Goal: Navigation & Orientation: Find specific page/section

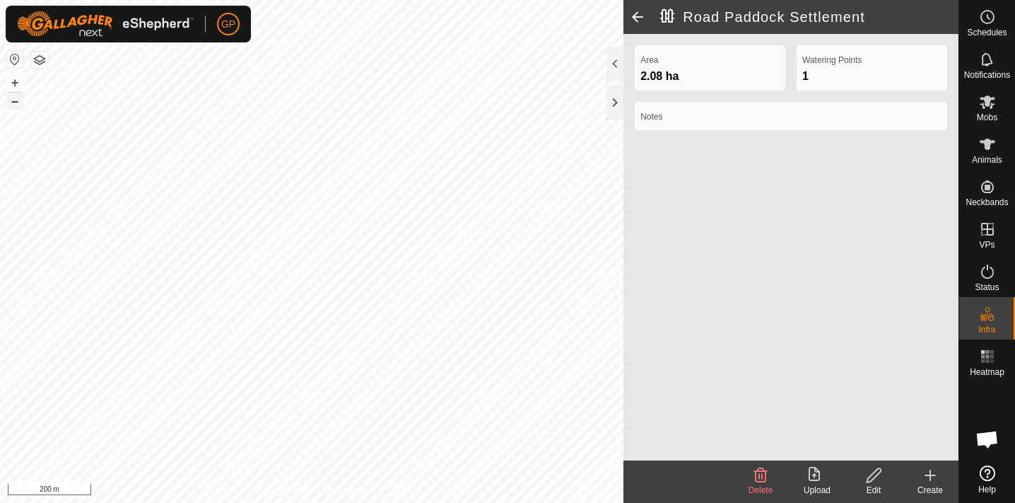
click at [16, 100] on button "–" at bounding box center [14, 101] width 17 height 17
click at [12, 83] on button "+" at bounding box center [14, 82] width 17 height 17
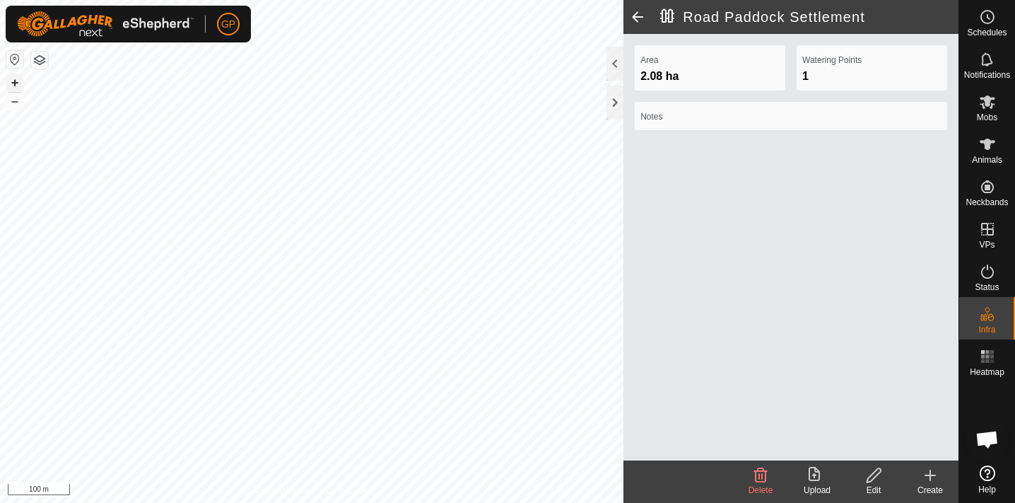
click at [12, 83] on button "+" at bounding box center [14, 82] width 17 height 17
click at [16, 103] on button "–" at bounding box center [14, 101] width 17 height 17
click at [13, 84] on button "+" at bounding box center [14, 82] width 17 height 17
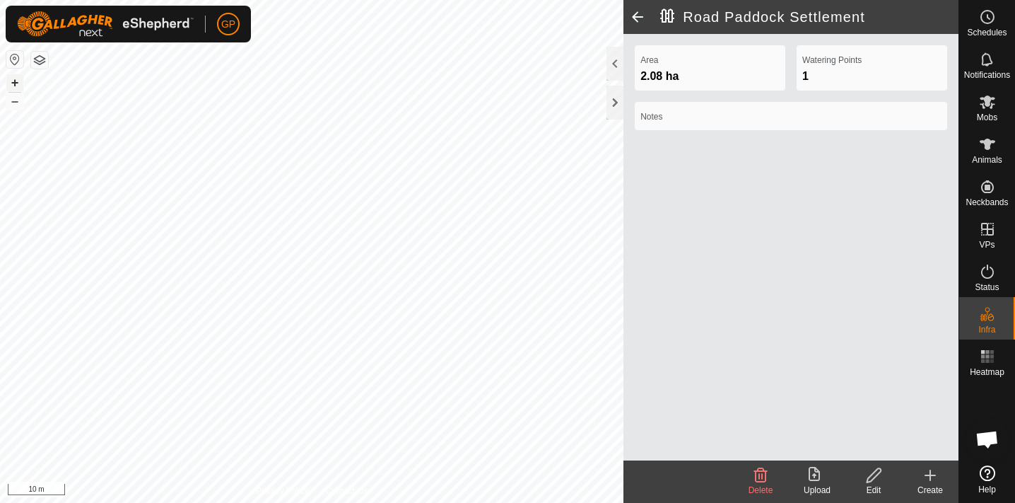
click at [13, 84] on button "+" at bounding box center [14, 82] width 17 height 17
click at [494, 0] on html "GP Schedules Notifications Mobs Animals Neckbands VPs Status Infra Heatmap Help…" at bounding box center [507, 251] width 1015 height 503
